Goal: Information Seeking & Learning: Check status

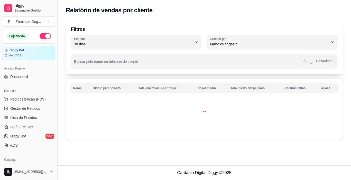
select select "30"
select select "HIGHEST_TOTAL_SPENT_WITH_ORDERS"
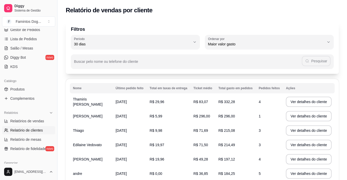
scroll to position [69, 0]
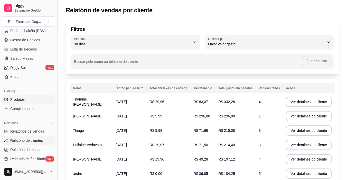
click at [21, 100] on span "Produtos" at bounding box center [17, 99] width 14 height 5
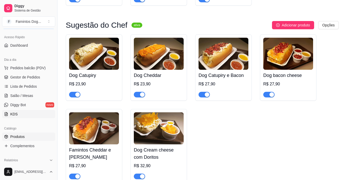
scroll to position [103, 0]
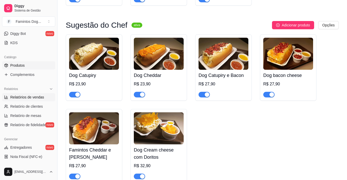
click at [28, 97] on span "Relatórios de vendas" at bounding box center [27, 97] width 34 height 5
select select "ALL"
select select "0"
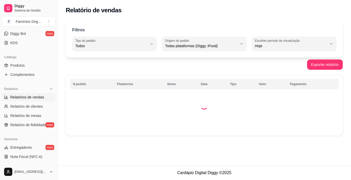
click at [323, 44] on span "Hoje" at bounding box center [291, 45] width 72 height 5
click at [268, 101] on span "45 dias" at bounding box center [291, 100] width 68 height 5
type input "45"
select select "45"
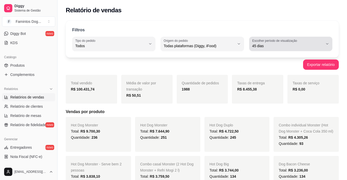
click at [257, 49] on div "45 dias" at bounding box center [287, 44] width 71 height 10
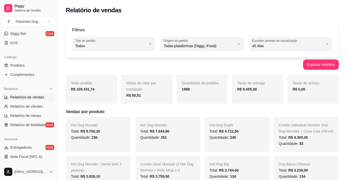
click at [260, 85] on span "15 dias" at bounding box center [288, 83] width 67 height 5
type input "15"
select select "15"
